Goal: Information Seeking & Learning: Learn about a topic

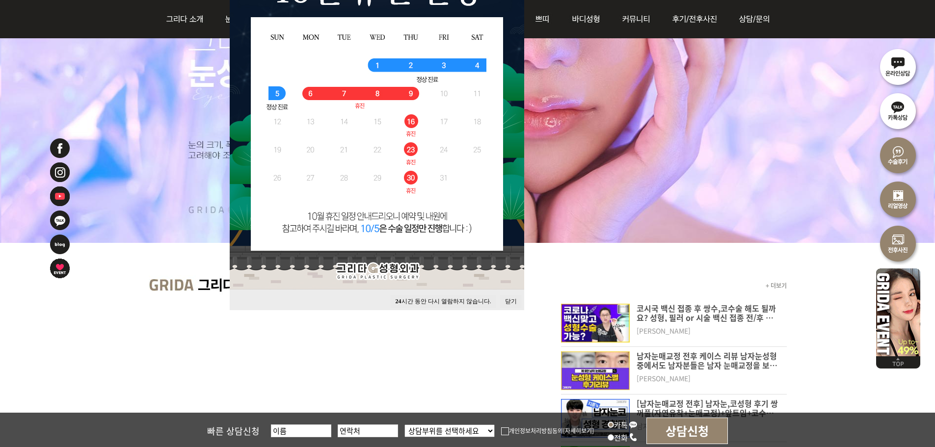
scroll to position [344, 0]
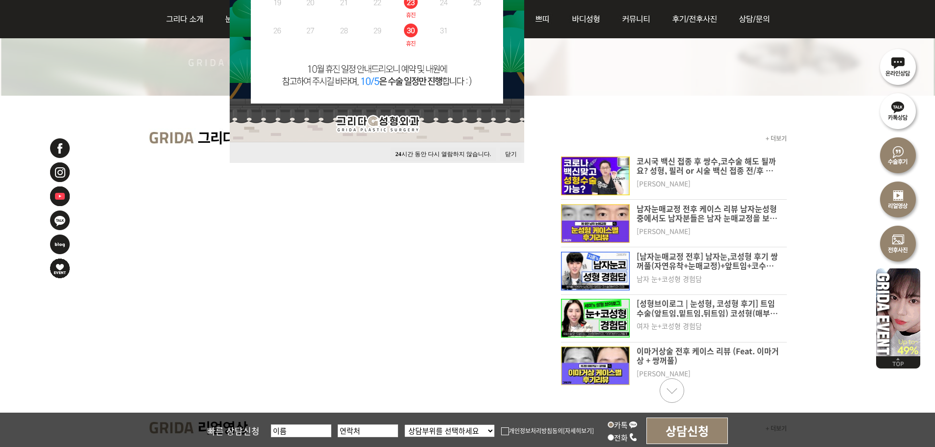
click at [443, 155] on button "24 시간 동안 다시 열람하지 않습니다." at bounding box center [444, 154] width 106 height 13
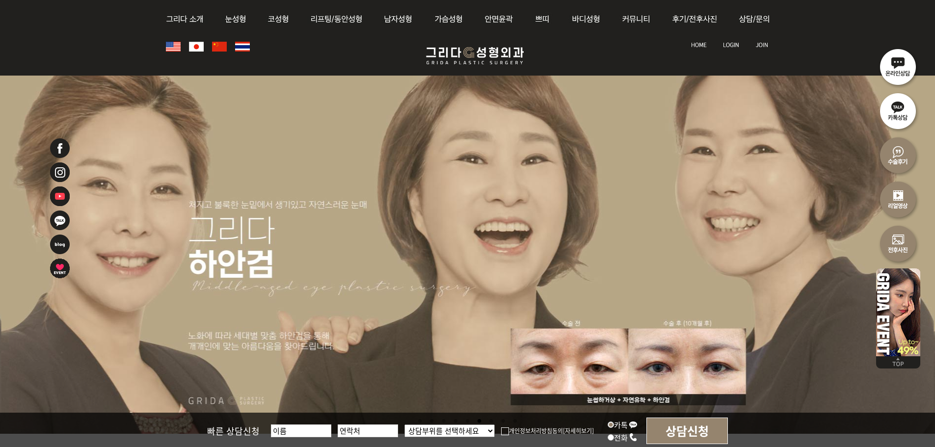
scroll to position [0, 0]
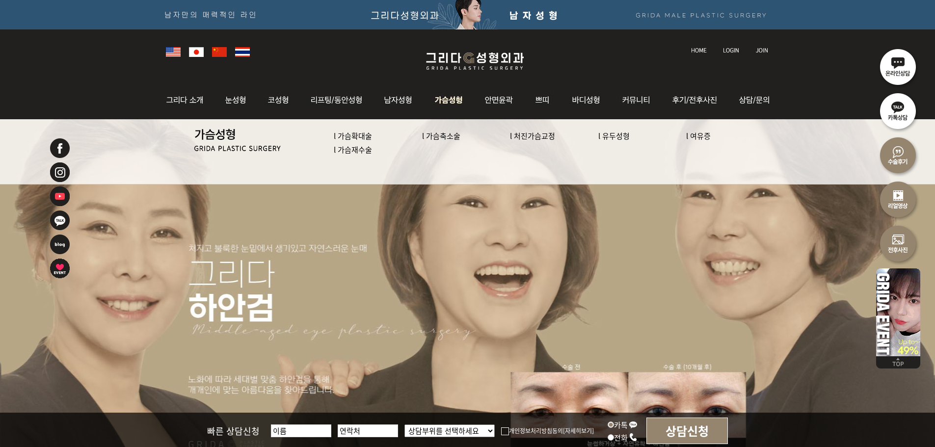
click at [441, 94] on img at bounding box center [449, 100] width 50 height 38
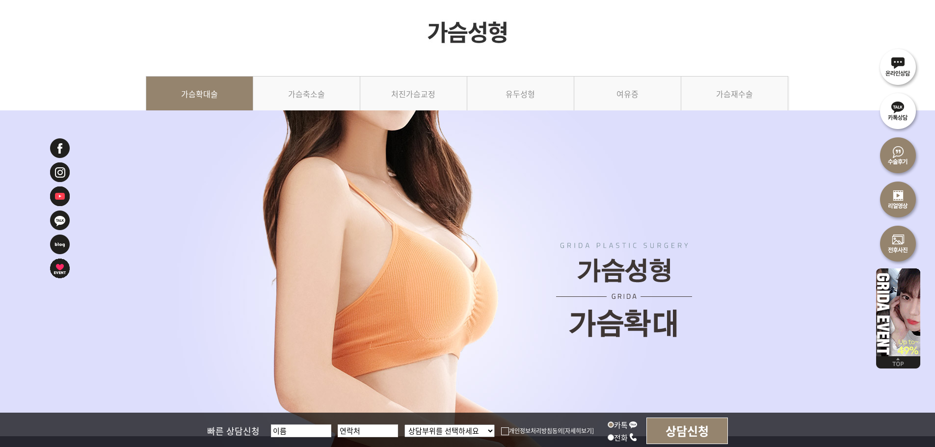
scroll to position [49, 0]
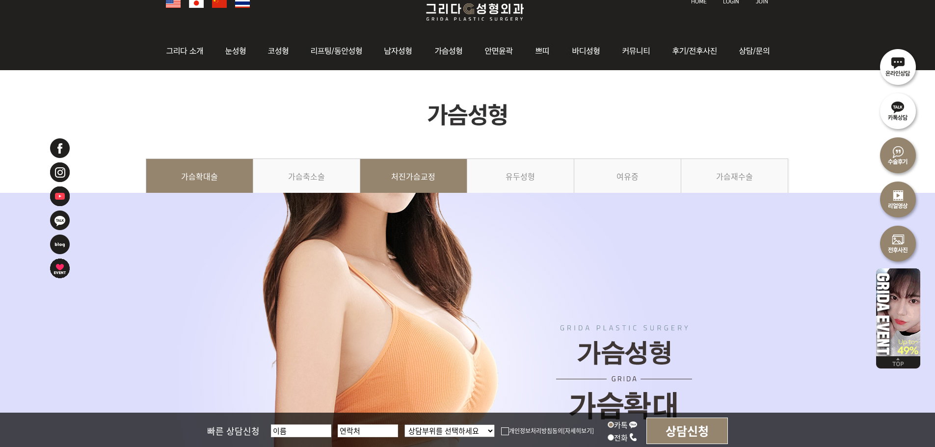
click at [413, 173] on link "처진가슴교정" at bounding box center [413, 181] width 107 height 45
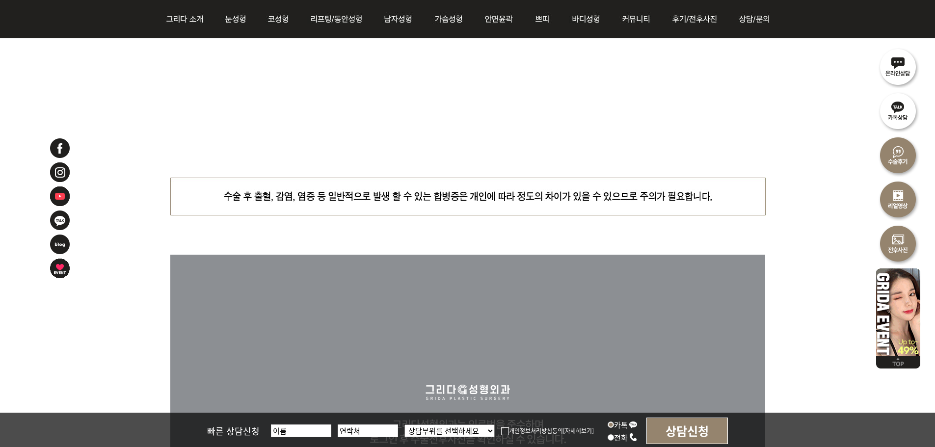
scroll to position [2602, 0]
